Goal: Check status: Check status

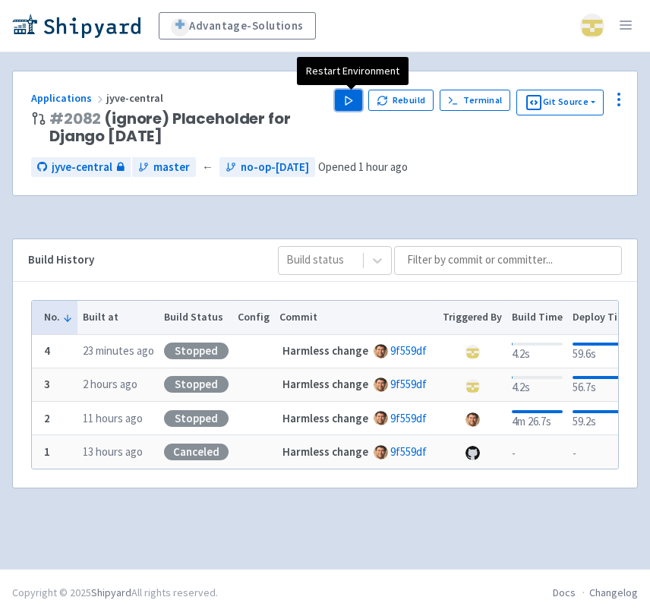
click at [362, 98] on button "Play" at bounding box center [348, 100] width 27 height 21
